Goal: Information Seeking & Learning: Check status

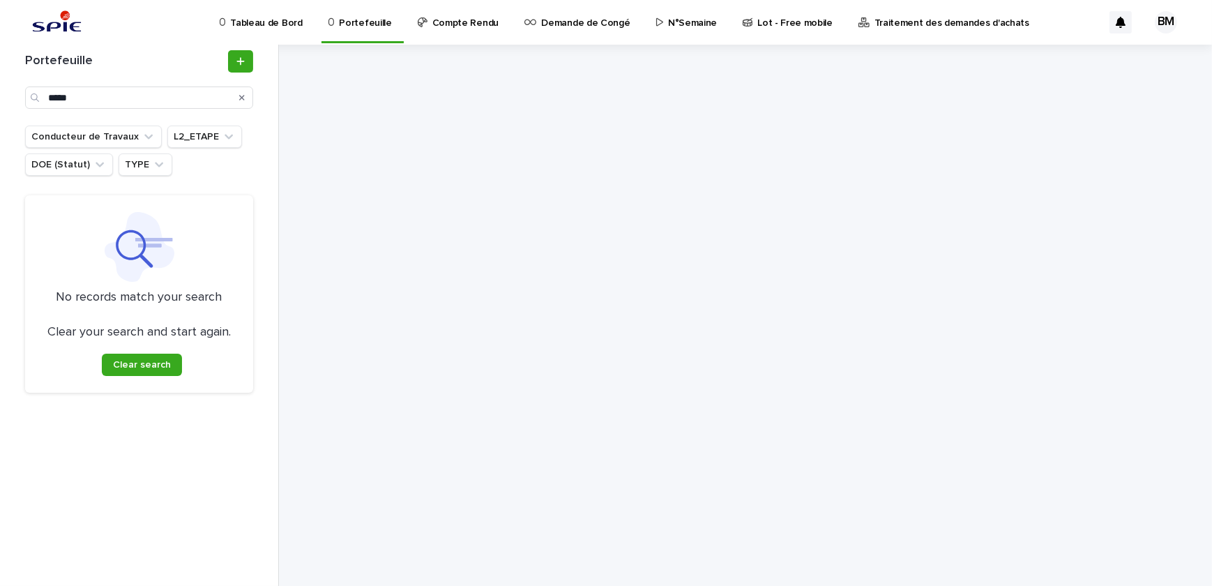
click at [240, 93] on icon "Search" at bounding box center [242, 97] width 6 height 8
click at [214, 97] on input "Search" at bounding box center [139, 97] width 228 height 22
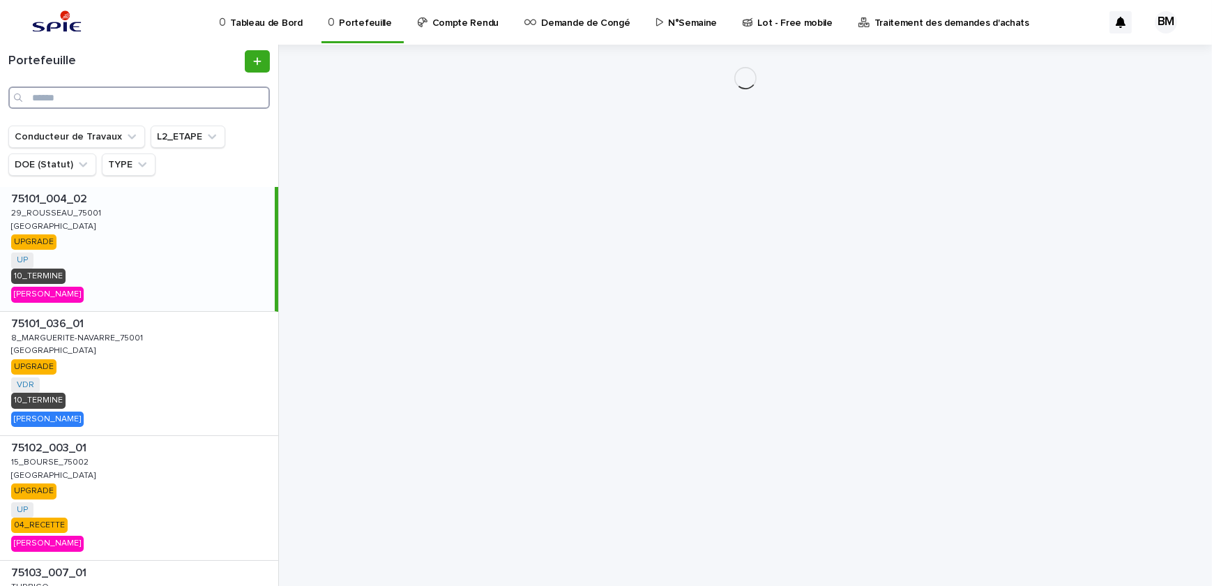
paste input "**********"
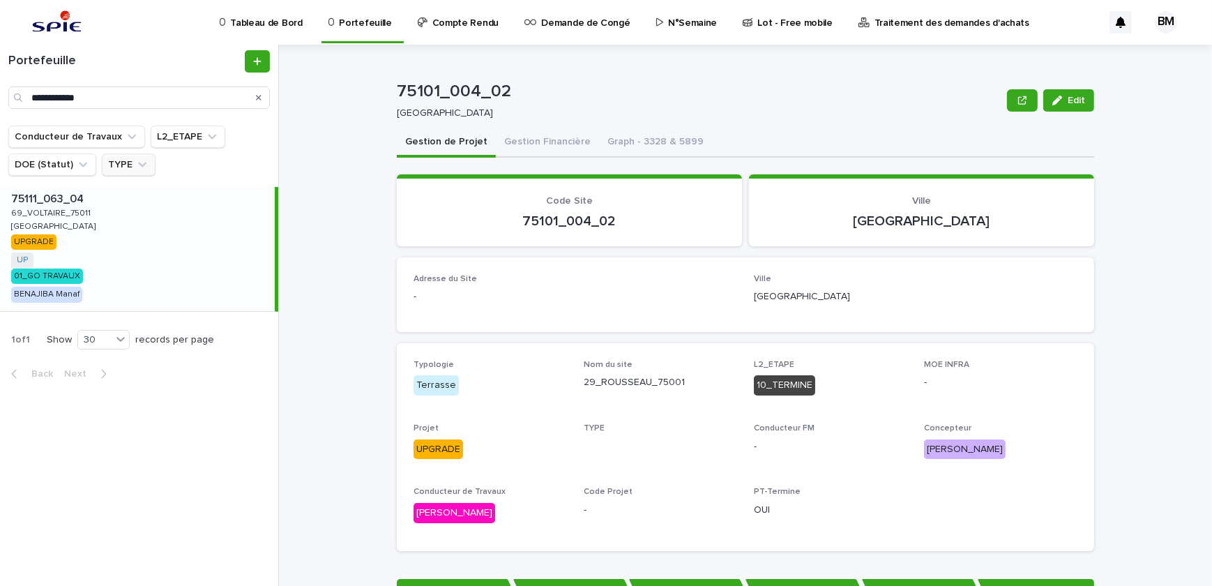
click at [197, 220] on div "75111_063_04 75111_063_04 69_VOLTAIRE_75011 69_VOLTAIRE_75011 [GEOGRAPHIC_DATA]…" at bounding box center [137, 249] width 275 height 124
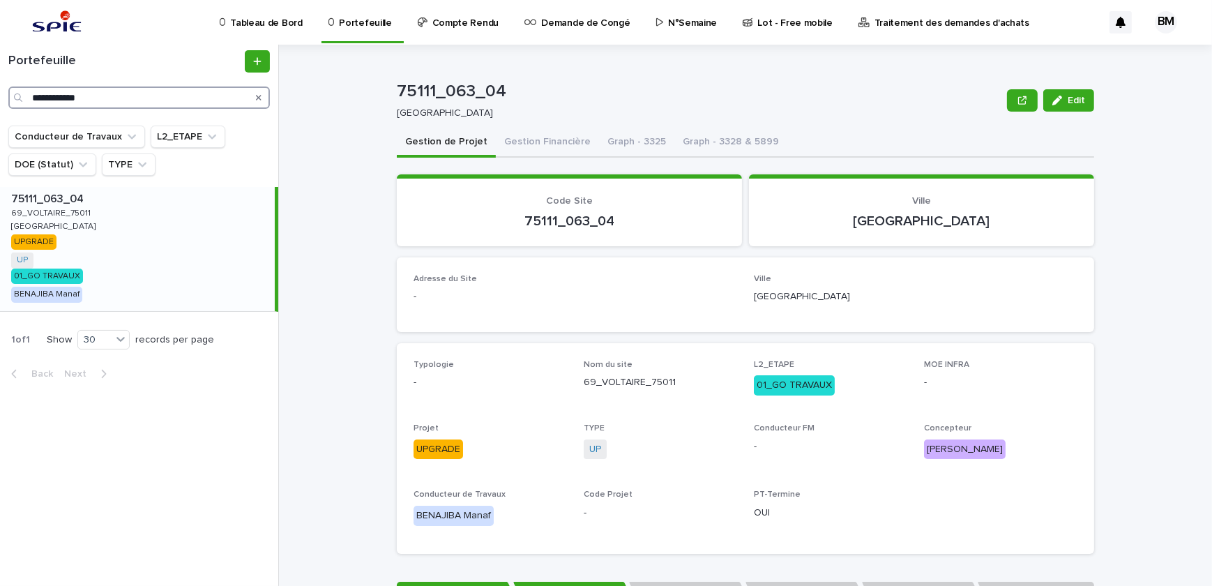
drag, startPoint x: 195, startPoint y: 98, endPoint x: -48, endPoint y: 77, distance: 244.3
click at [0, 77] on html "**********" at bounding box center [606, 293] width 1212 height 586
paste input "Search"
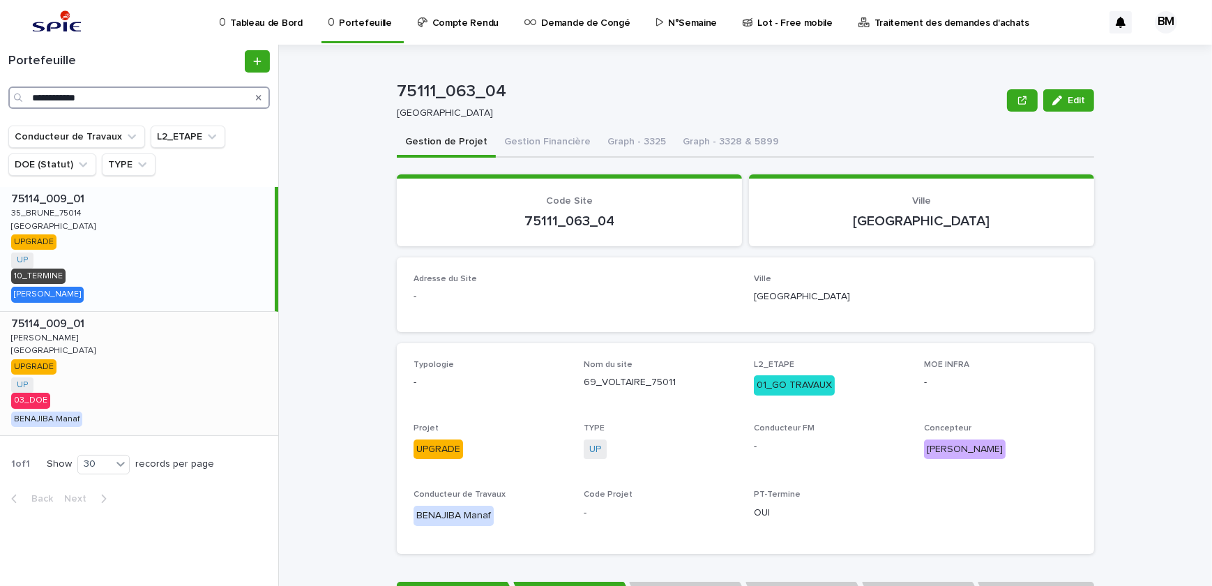
type input "**********"
click at [186, 345] on div "75114_009_01 75114_009_01 [PERSON_NAME] [PERSON_NAME][GEOGRAPHIC_DATA] [GEOGRAP…" at bounding box center [139, 374] width 278 height 124
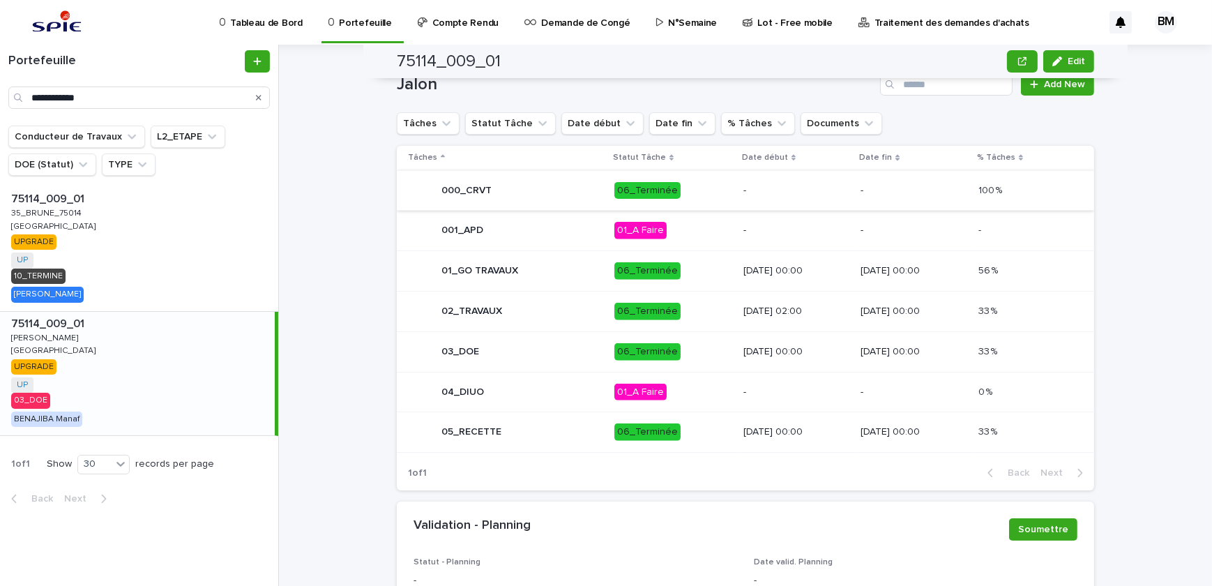
scroll to position [843, 0]
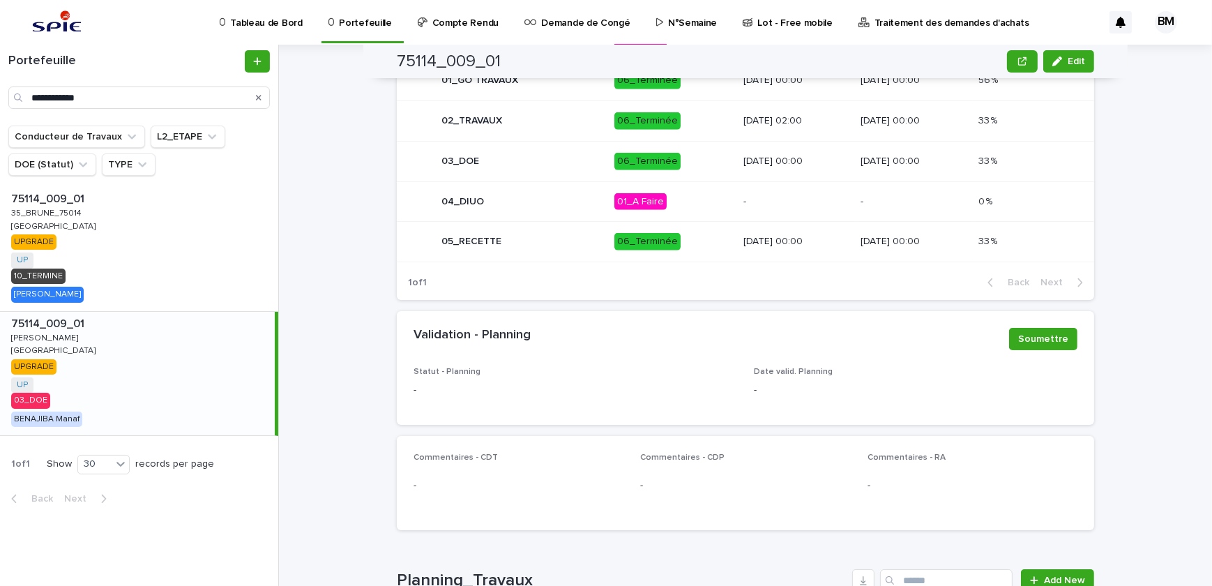
click at [200, 357] on div "75114_009_01 75114_009_01 [PERSON_NAME] [PERSON_NAME][GEOGRAPHIC_DATA] [GEOGRAP…" at bounding box center [137, 374] width 275 height 124
click at [682, 165] on p "06_Terminée" at bounding box center [674, 161] width 118 height 17
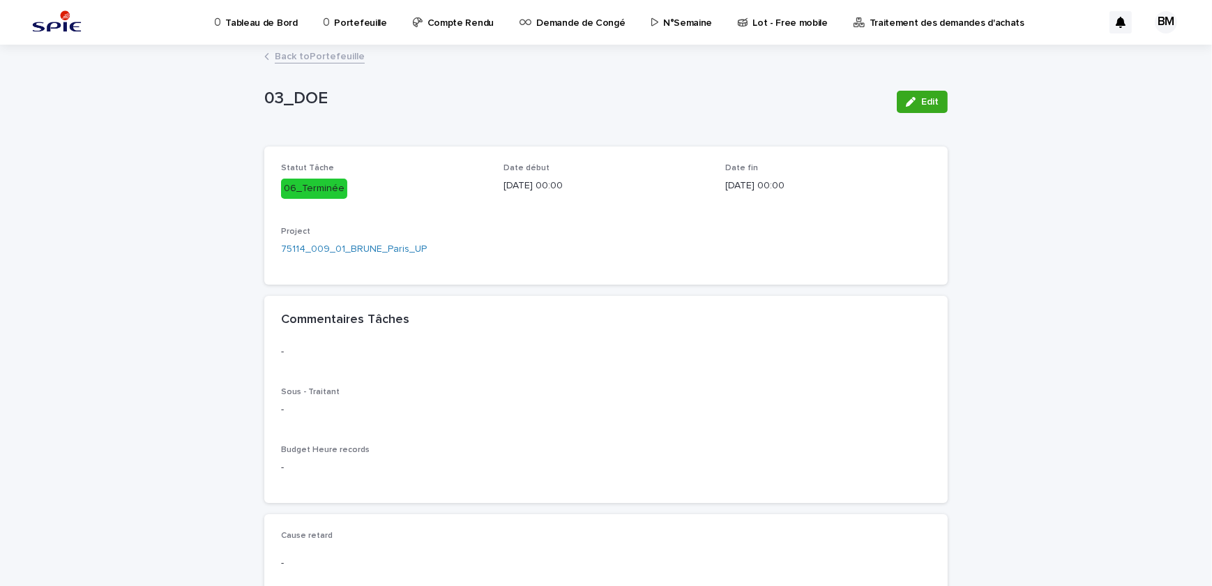
click at [333, 60] on link "Back to Portefeuille" at bounding box center [320, 55] width 90 height 16
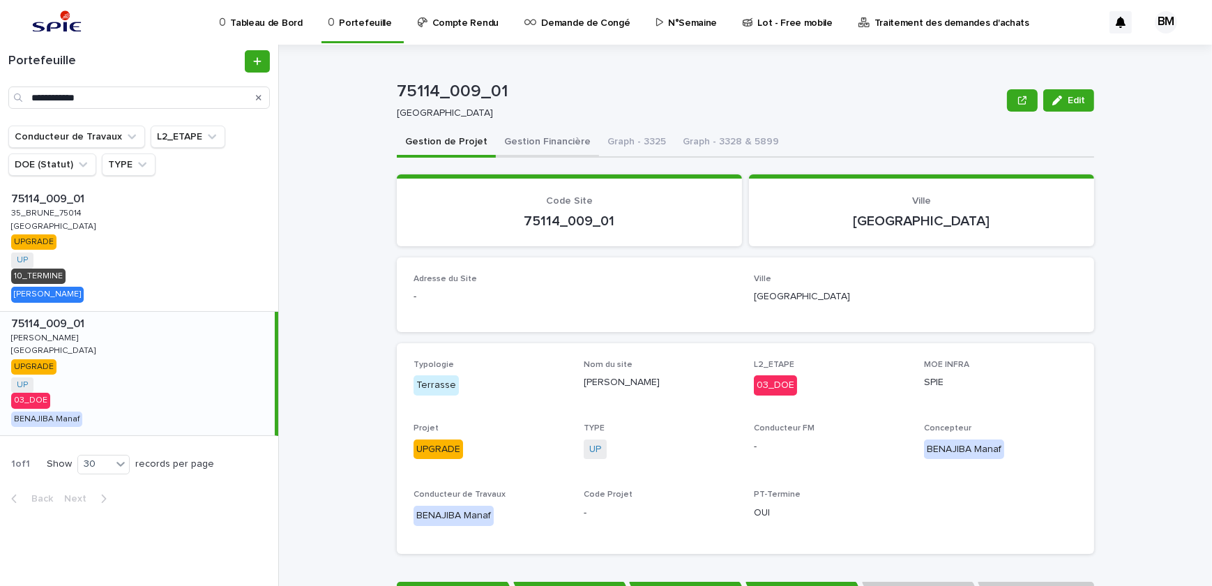
click at [543, 129] on button "Gestion Financière" at bounding box center [547, 142] width 103 height 29
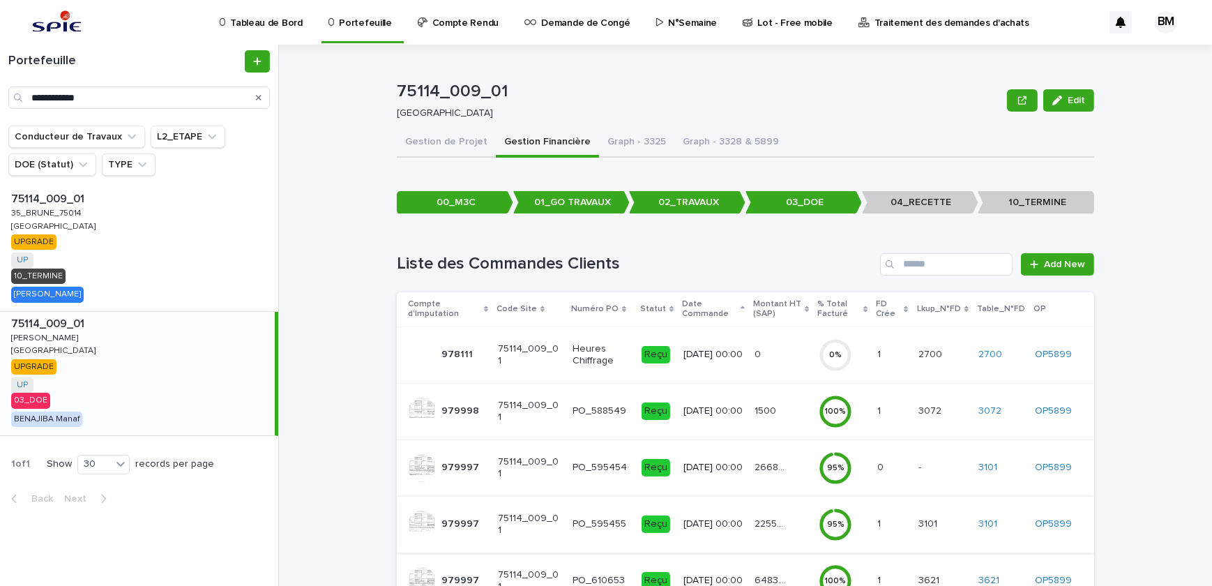
scroll to position [91, 0]
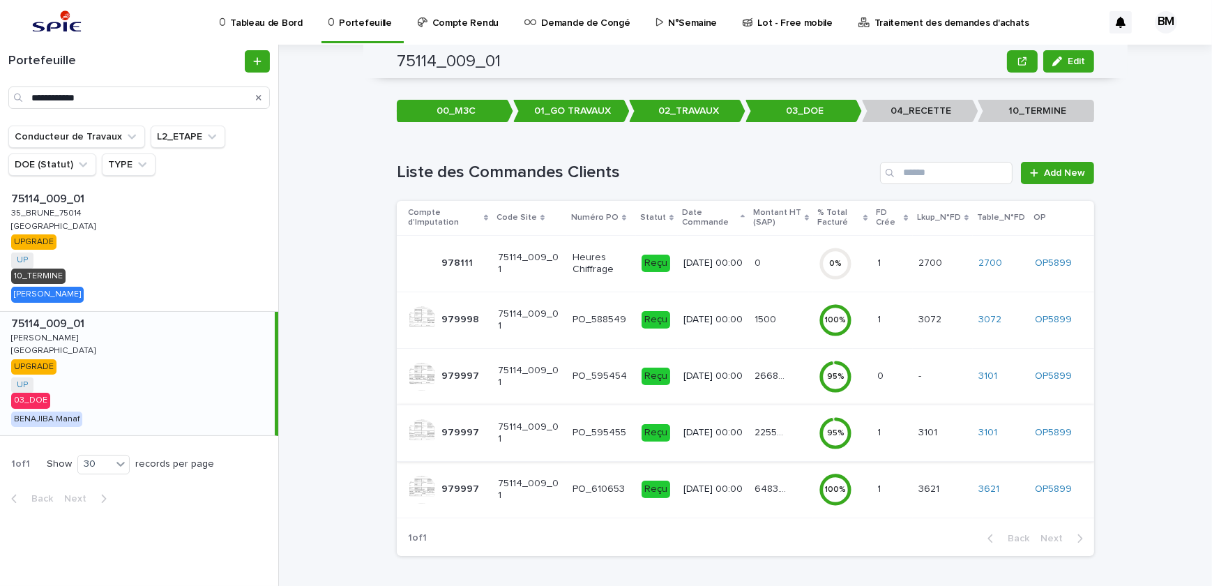
click at [797, 449] on div "6483.77 6483.77" at bounding box center [781, 489] width 53 height 23
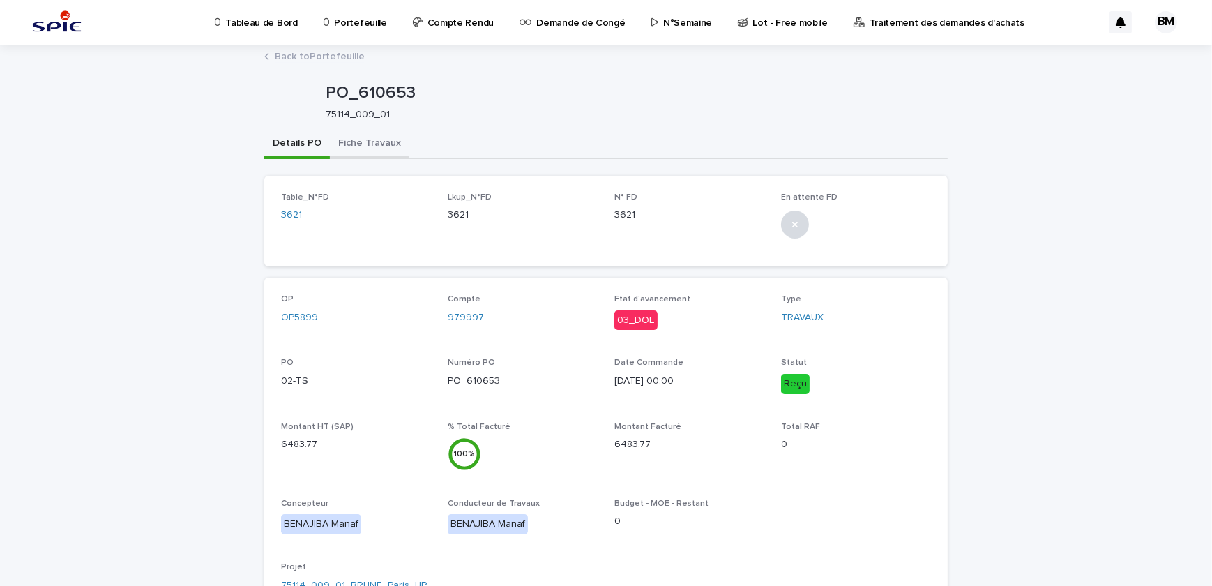
click at [372, 142] on button "Fiche Travaux" at bounding box center [370, 144] width 80 height 29
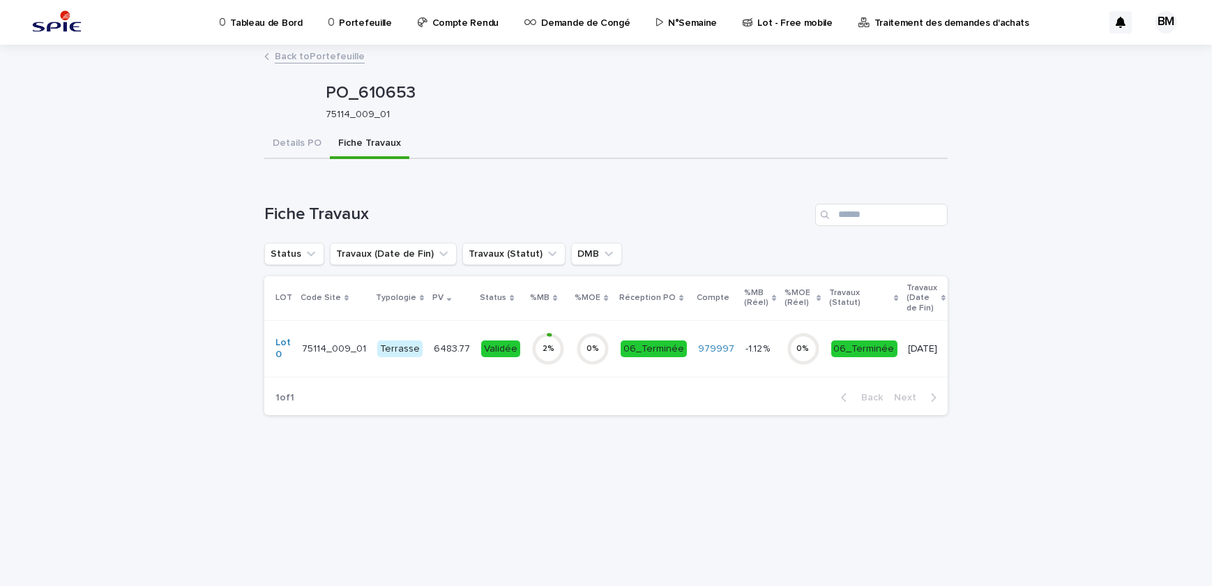
click at [503, 347] on div "Validée" at bounding box center [500, 348] width 39 height 17
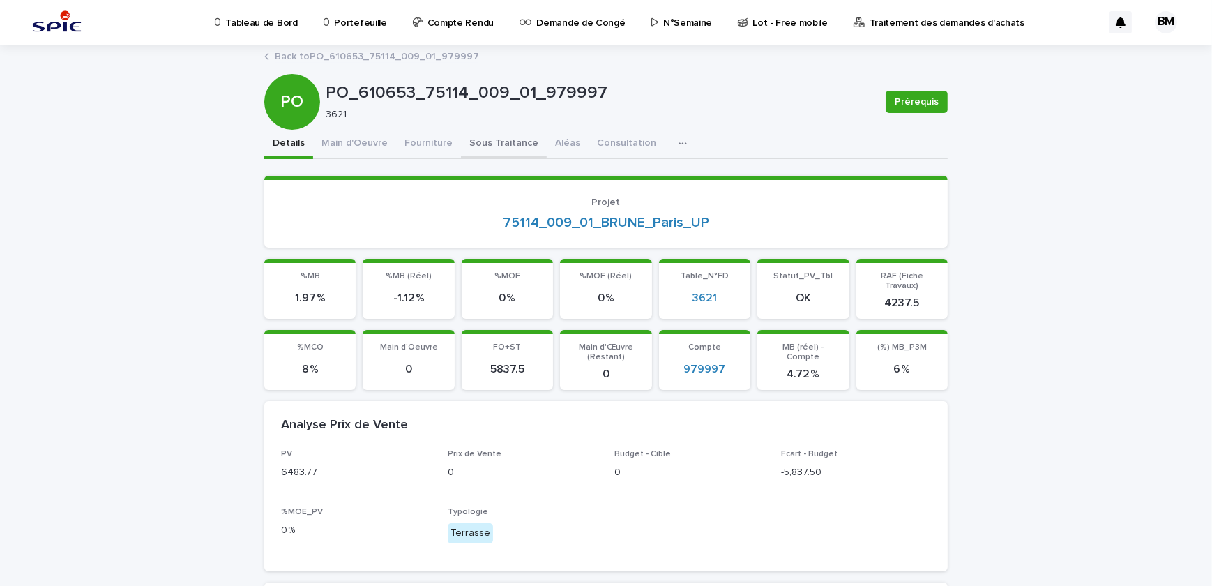
click at [467, 140] on button "Sous Traitance" at bounding box center [504, 144] width 86 height 29
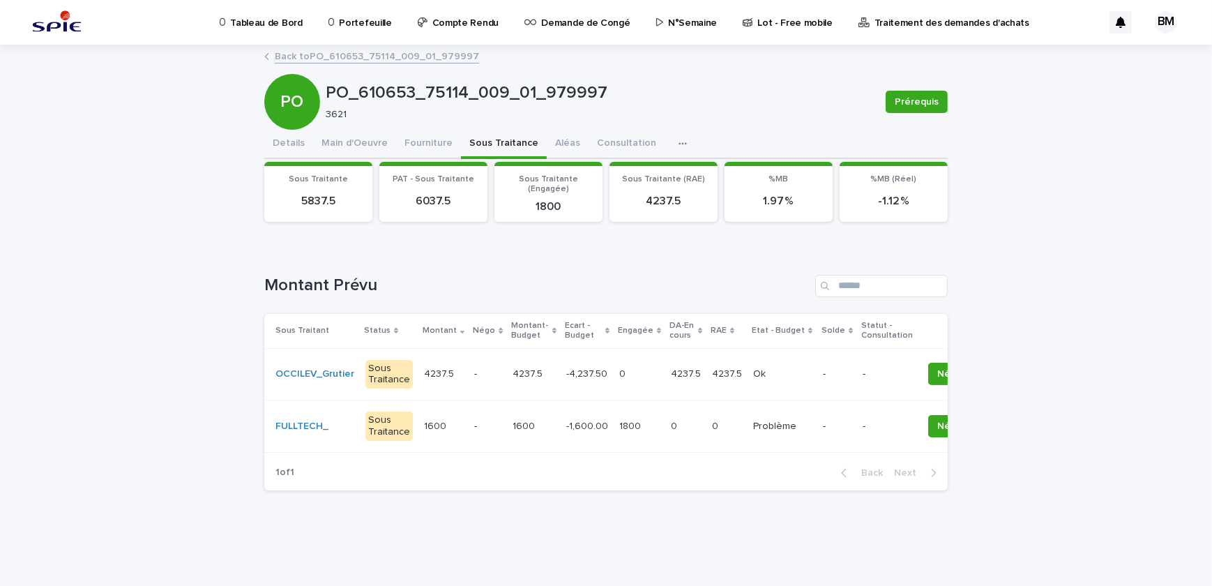
click at [622, 373] on p at bounding box center [639, 374] width 40 height 12
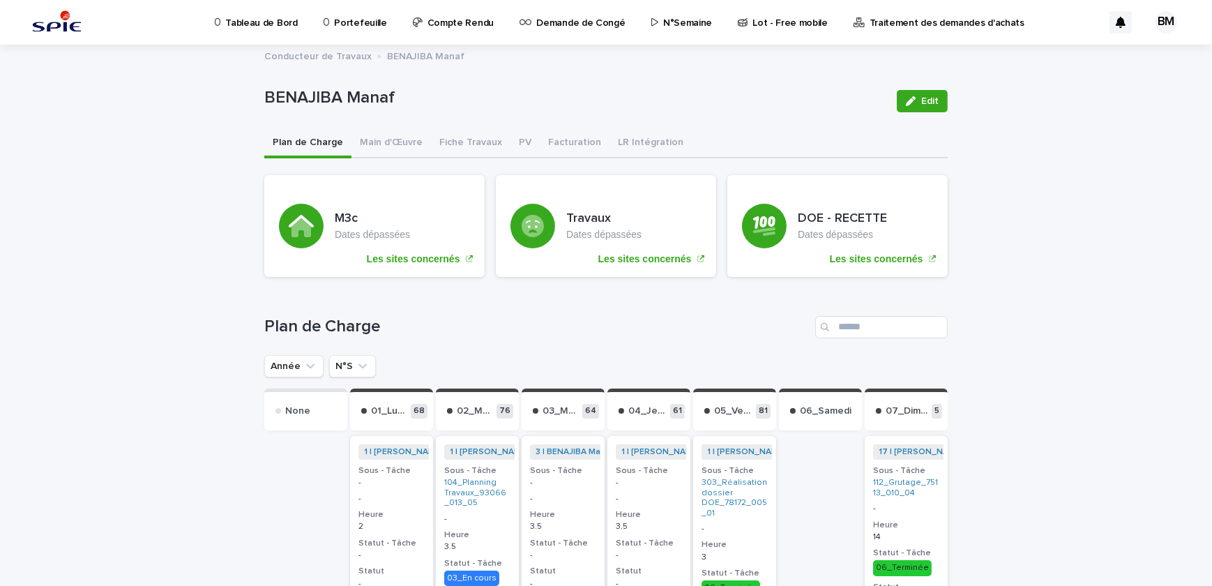
scroll to position [126, 0]
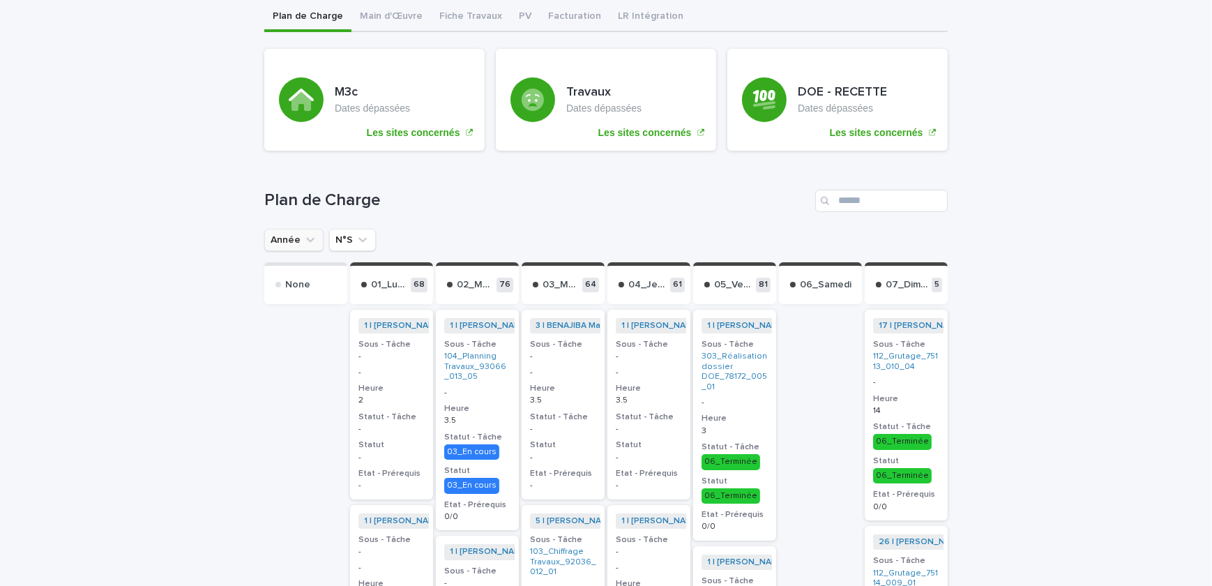
click at [303, 236] on icon "Année" at bounding box center [310, 240] width 14 height 14
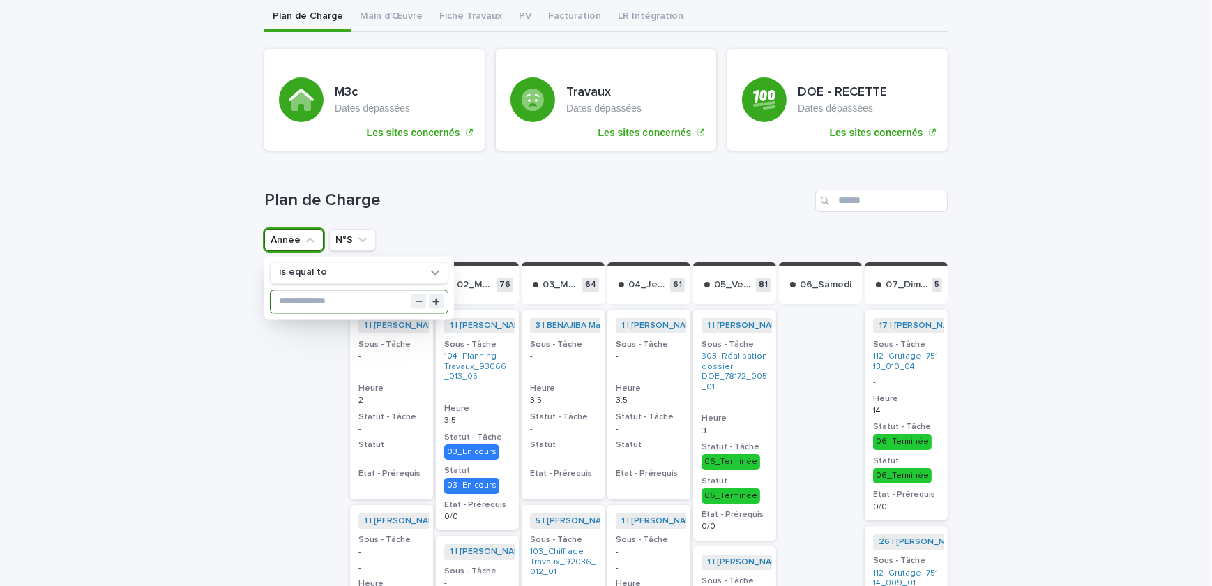
click at [312, 298] on input "text" at bounding box center [359, 301] width 177 height 22
type input "****"
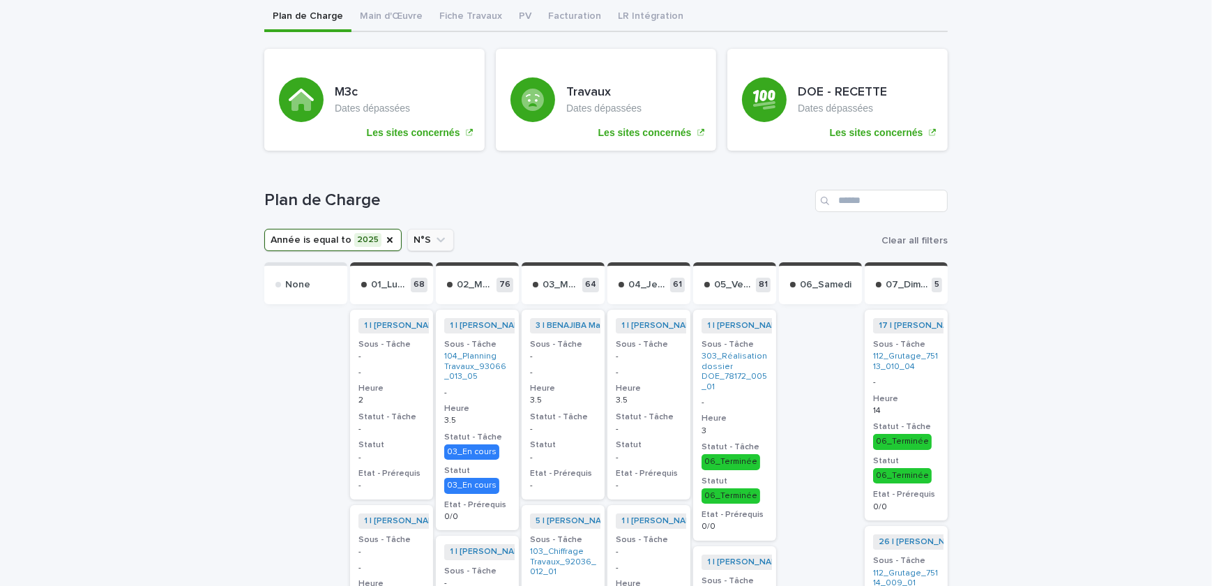
click at [414, 242] on button "N°S" at bounding box center [430, 240] width 47 height 22
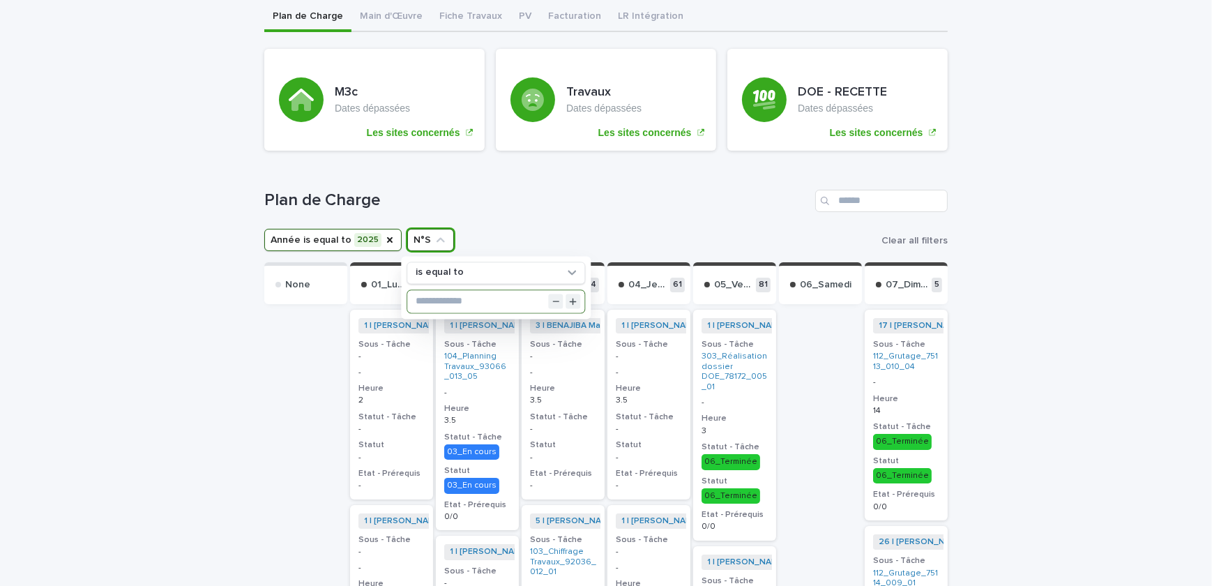
click at [446, 296] on input "text" at bounding box center [495, 301] width 177 height 22
click at [433, 299] on input "text" at bounding box center [495, 301] width 177 height 22
type input "**"
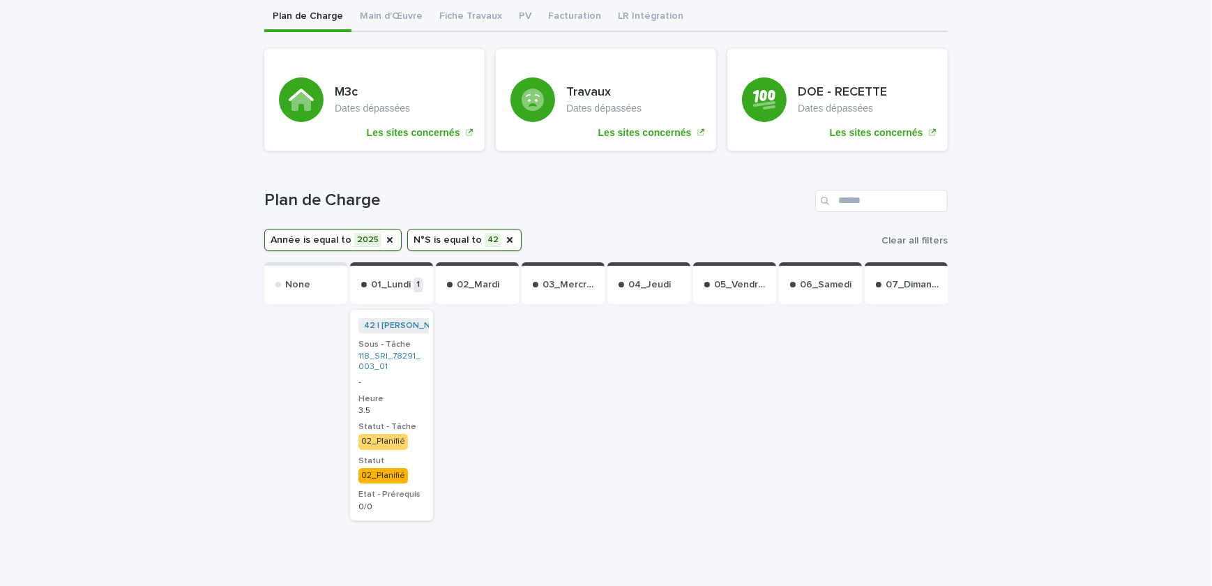
scroll to position [0, 0]
